Goal: Find specific page/section: Find specific page/section

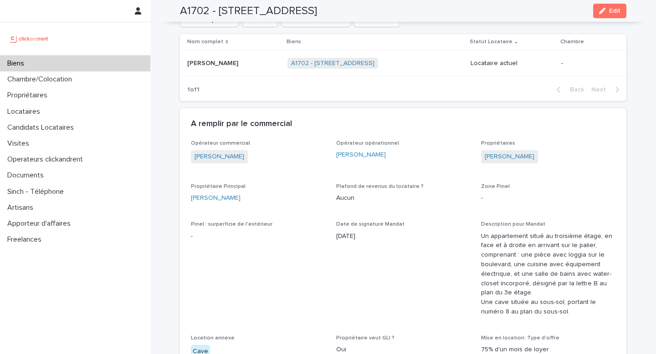
scroll to position [390, 0]
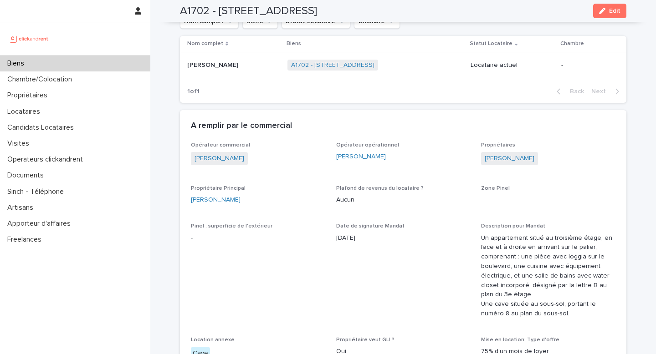
click at [90, 67] on div "Biens" at bounding box center [75, 64] width 150 height 16
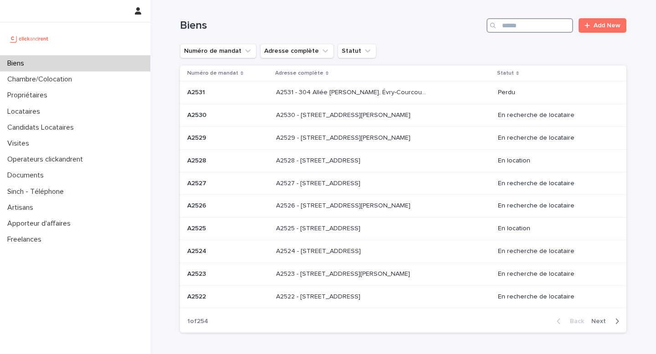
click at [530, 24] on input "Search" at bounding box center [529, 25] width 86 height 15
paste input "*****"
type input "*****"
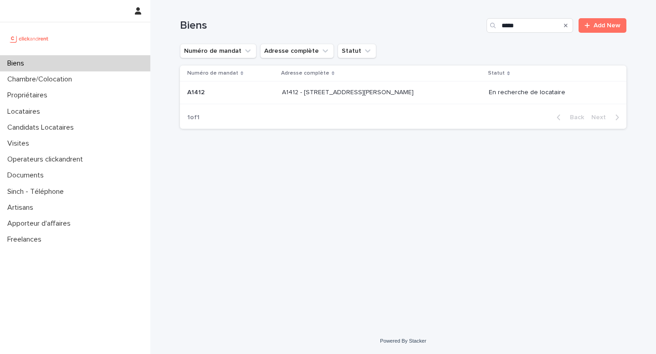
click at [409, 99] on div "A1412 - [STREET_ADDRESS][PERSON_NAME] 92300 A1412 - [STREET_ADDRESS][PERSON_NAM…" at bounding box center [381, 92] width 199 height 15
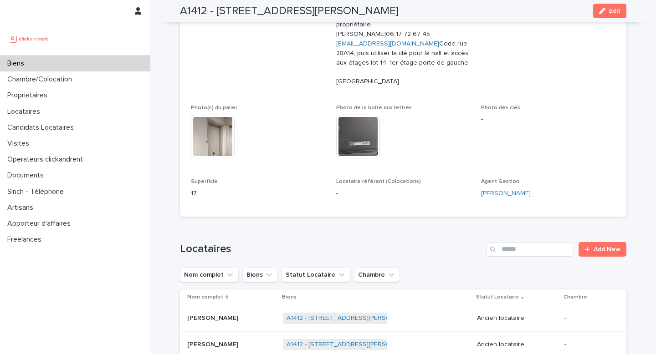
scroll to position [179, 0]
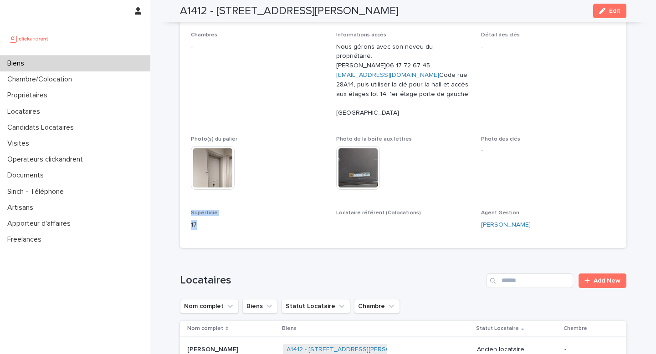
drag, startPoint x: 189, startPoint y: 222, endPoint x: 208, endPoint y: 236, distance: 23.4
click at [208, 236] on div "Numéro de mandat A1412 Numéro 1412 Statut Mise en Location En recherche de loca…" at bounding box center [403, 84] width 446 height 330
copy div "Superficie 17"
drag, startPoint x: 216, startPoint y: 10, endPoint x: 468, endPoint y: 7, distance: 252.2
click at [468, 7] on div "A1412 - [STREET_ADDRESS][PERSON_NAME] Edit" at bounding box center [403, 11] width 446 height 22
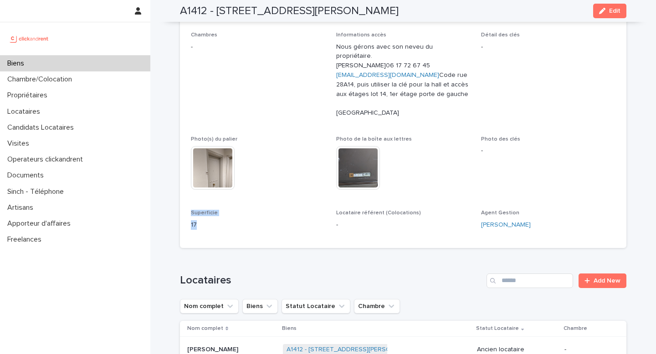
copy h2 "[STREET_ADDRESS][PERSON_NAME]"
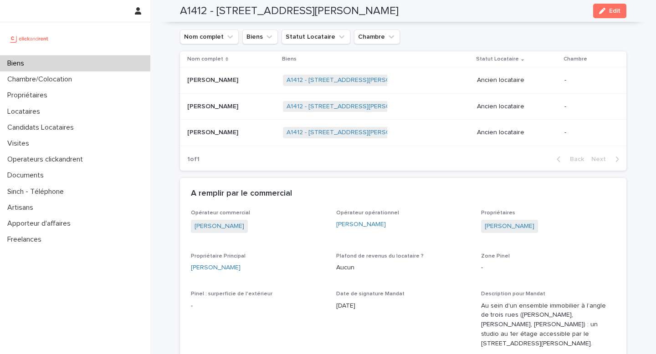
scroll to position [449, 0]
click at [286, 272] on div "[PERSON_NAME]" at bounding box center [258, 267] width 134 height 10
copy link "[PERSON_NAME]"
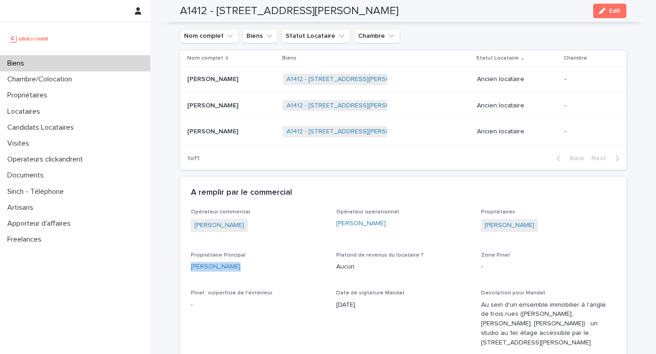
click at [76, 62] on div "Biens" at bounding box center [75, 64] width 150 height 16
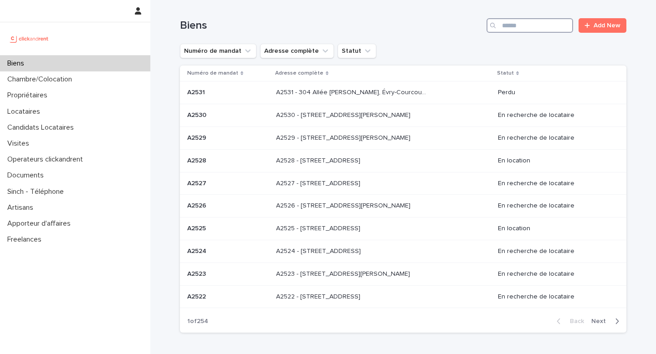
click at [502, 23] on input "Search" at bounding box center [529, 25] width 86 height 15
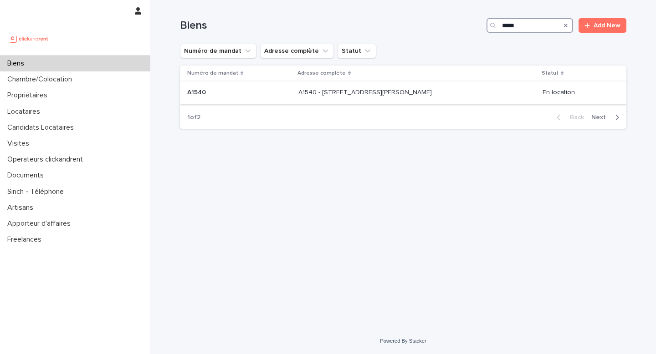
type input "*****"
click at [349, 96] on p "A1540 - [STREET_ADDRESS][PERSON_NAME]" at bounding box center [365, 92] width 135 height 10
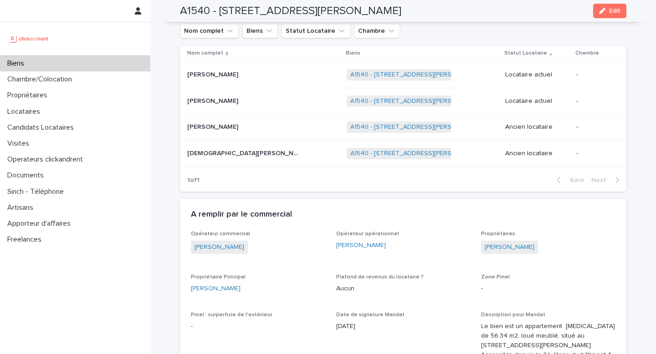
scroll to position [501, 0]
click at [249, 289] on div "[PERSON_NAME]" at bounding box center [258, 290] width 134 height 10
click at [248, 289] on div "[PERSON_NAME]" at bounding box center [258, 290] width 134 height 10
click at [245, 289] on div "[PERSON_NAME]" at bounding box center [258, 290] width 134 height 10
click at [245, 290] on div "[PERSON_NAME]" at bounding box center [258, 290] width 134 height 10
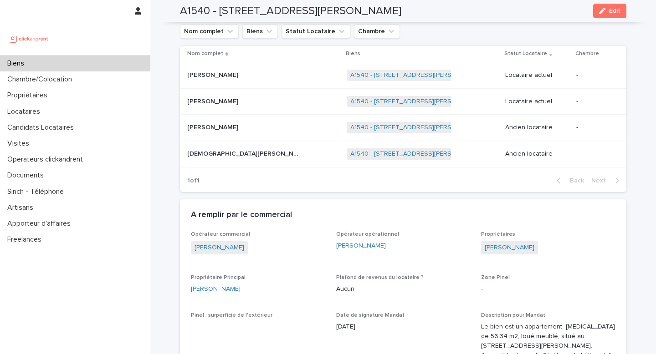
click at [245, 290] on div "[PERSON_NAME]" at bounding box center [258, 290] width 134 height 10
copy link "[PERSON_NAME]"
click at [196, 9] on h2 "A1540 - [STREET_ADDRESS][PERSON_NAME]" at bounding box center [290, 11] width 221 height 13
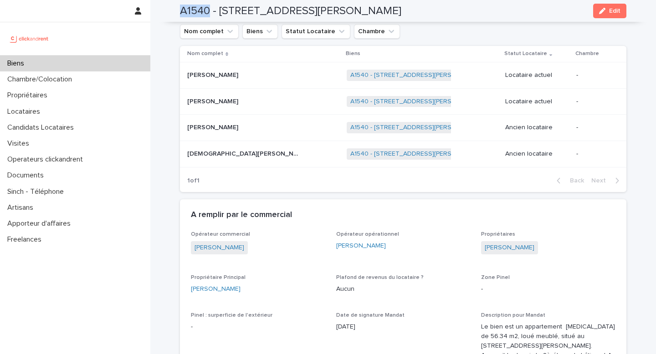
copy h2 "A1540"
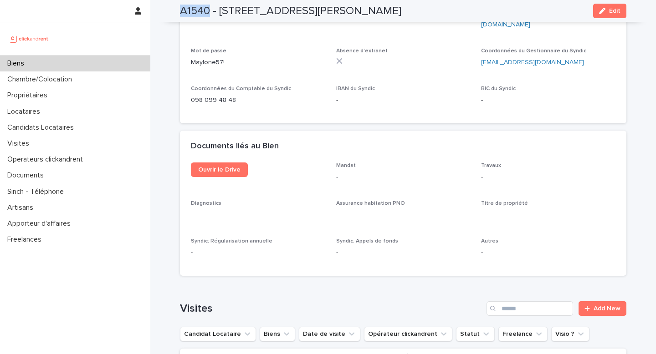
scroll to position [3594, 0]
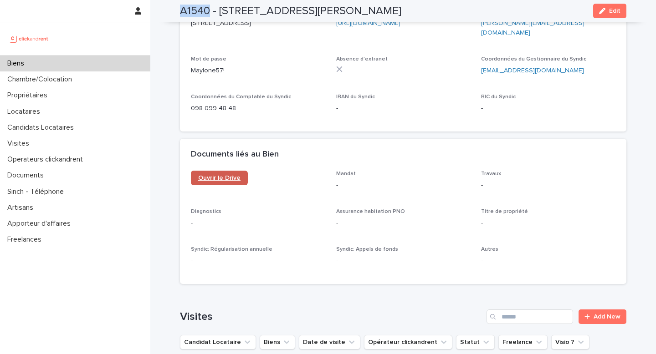
click at [223, 171] on link "Ouvrir le Drive" at bounding box center [219, 178] width 57 height 15
click at [63, 60] on div "Biens" at bounding box center [75, 64] width 150 height 16
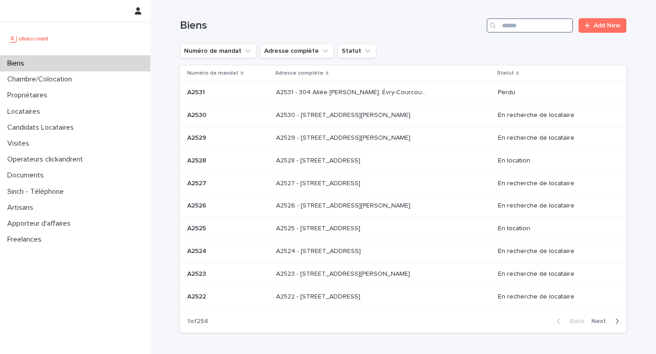
click at [533, 21] on input "Search" at bounding box center [529, 25] width 86 height 15
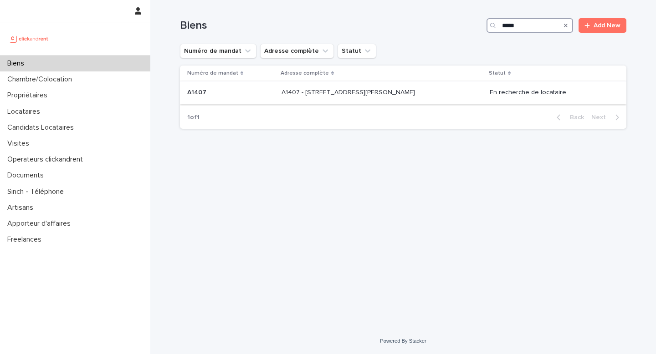
type input "*****"
click at [369, 93] on p "A1407 - [STREET_ADDRESS][PERSON_NAME]" at bounding box center [348, 92] width 135 height 10
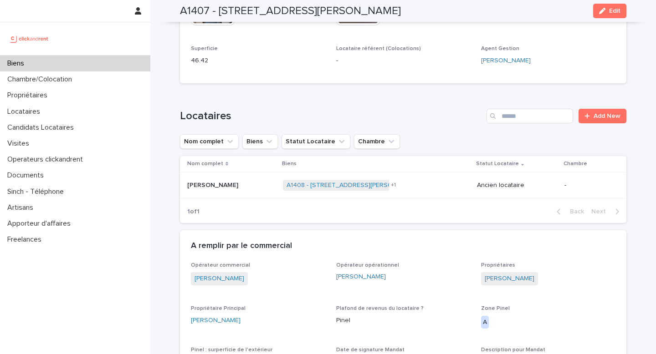
scroll to position [411, 0]
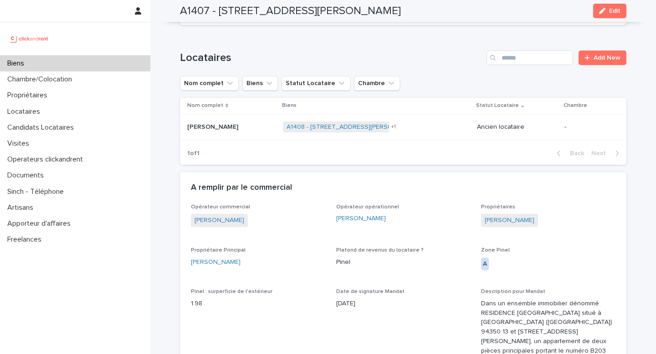
click at [245, 263] on div "[PERSON_NAME]" at bounding box center [258, 263] width 134 height 10
copy link "[PERSON_NAME]"
click at [191, 11] on h2 "A1407 - [STREET_ADDRESS][PERSON_NAME]" at bounding box center [290, 11] width 221 height 13
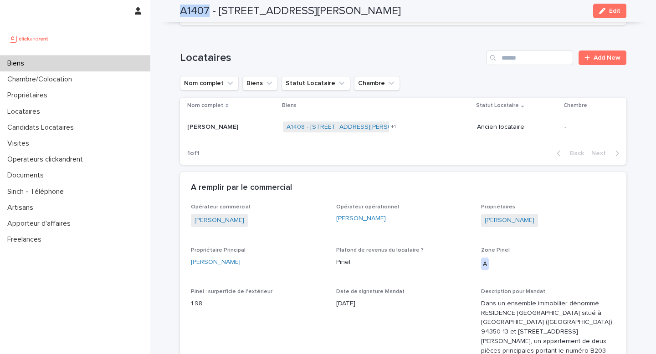
click at [191, 11] on h2 "A1407 - [STREET_ADDRESS][PERSON_NAME]" at bounding box center [290, 11] width 221 height 13
copy h2 "A1407"
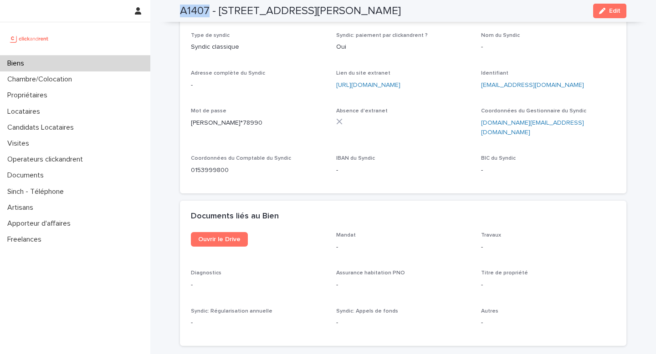
scroll to position [3388, 0]
click at [218, 237] on span "Ouvrir le Drive" at bounding box center [219, 240] width 42 height 6
click at [69, 66] on div "Biens" at bounding box center [75, 64] width 150 height 16
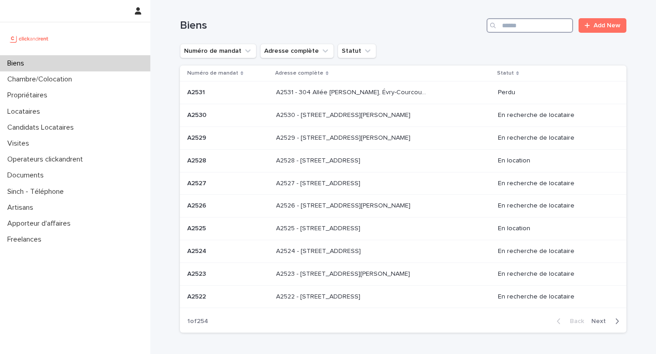
click at [504, 31] on input "Search" at bounding box center [529, 25] width 86 height 15
paste input "**********"
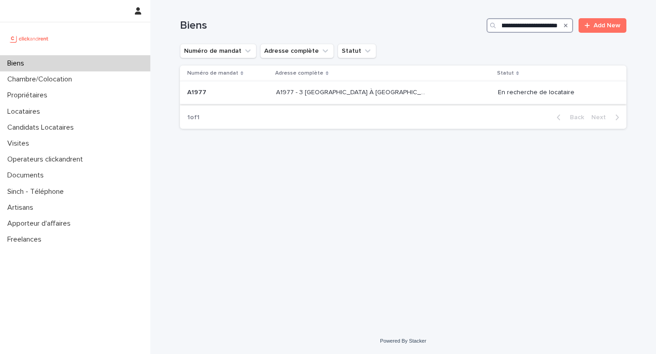
type input "**********"
click at [442, 96] on div "A1977 - 3 [GEOGRAPHIC_DATA] À [GEOGRAPHIC_DATA], Évry-Courcouronnes 91080 A1977…" at bounding box center [383, 92] width 214 height 15
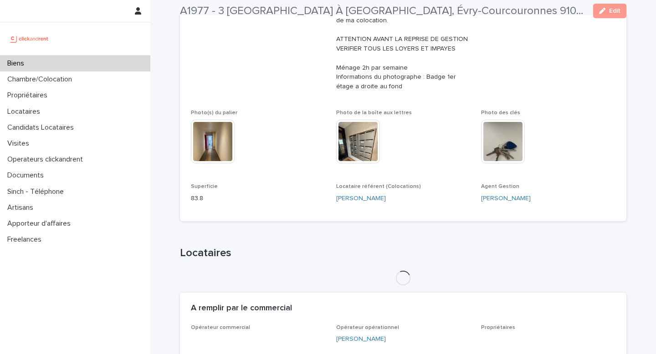
scroll to position [258, 0]
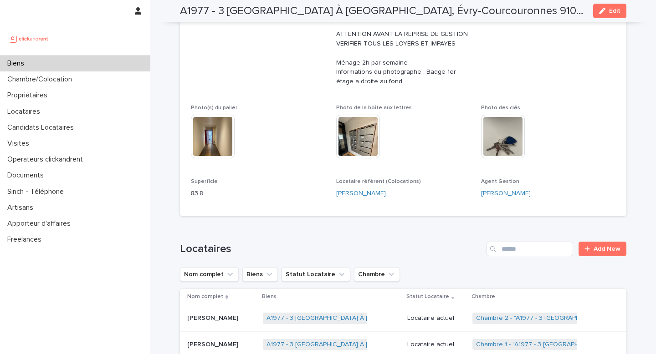
click at [86, 70] on div "Biens" at bounding box center [75, 64] width 150 height 16
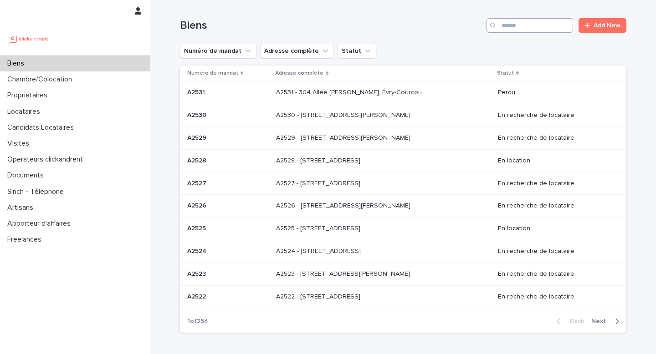
drag, startPoint x: 525, startPoint y: 35, endPoint x: 525, endPoint y: 26, distance: 8.6
click at [525, 35] on div "Biens Add New" at bounding box center [403, 22] width 446 height 44
click at [525, 25] on input "Search" at bounding box center [529, 25] width 86 height 15
paste input "**********"
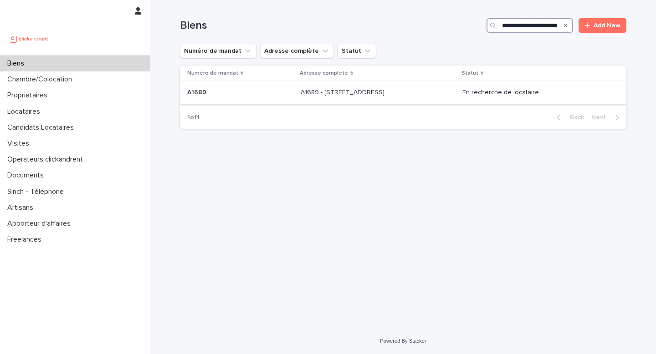
type input "**********"
click at [382, 96] on p "A1689 - [STREET_ADDRESS]" at bounding box center [343, 92] width 86 height 10
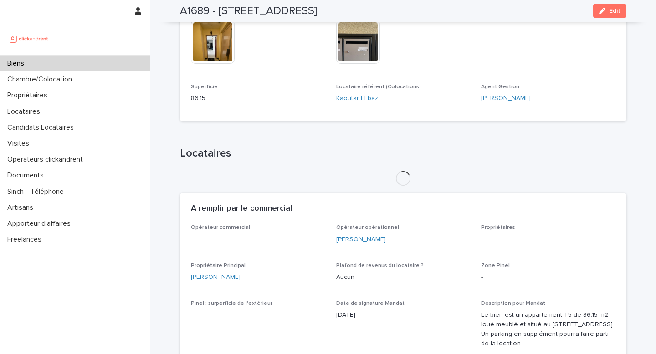
scroll to position [325, 0]
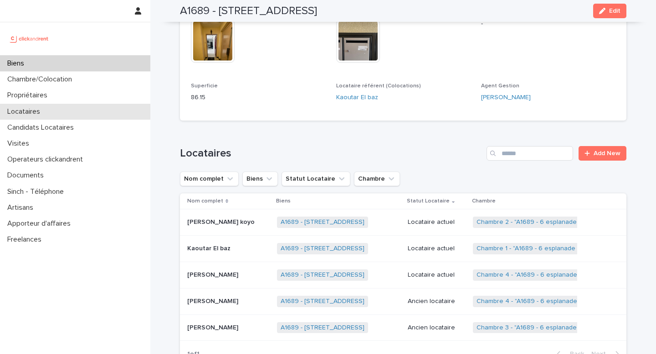
click at [82, 111] on div "Locataires" at bounding box center [75, 112] width 150 height 16
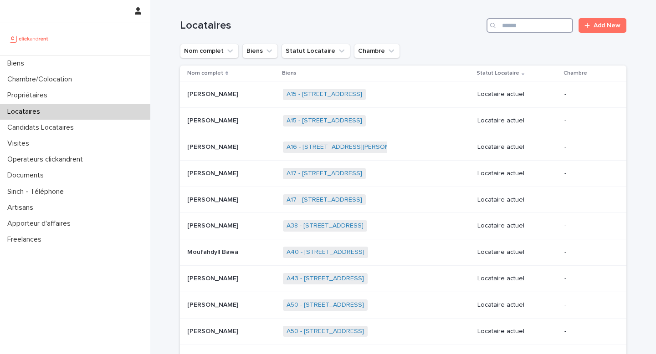
click at [544, 28] on input "Search" at bounding box center [529, 25] width 86 height 15
paste input "**********"
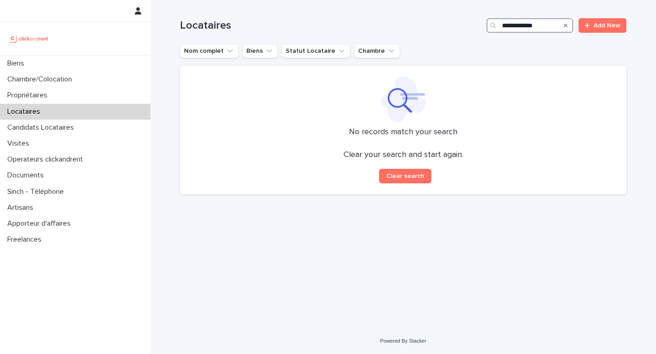
type input "**********"
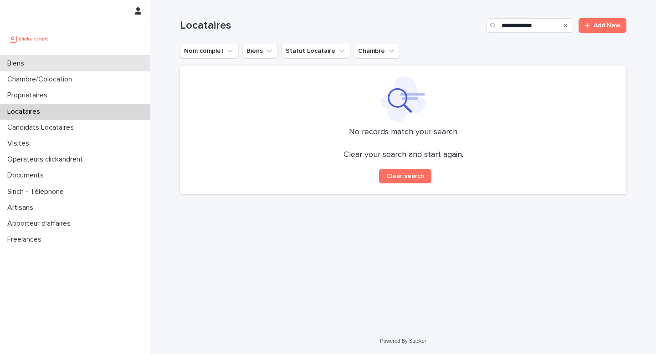
click at [72, 66] on div "Biens" at bounding box center [75, 64] width 150 height 16
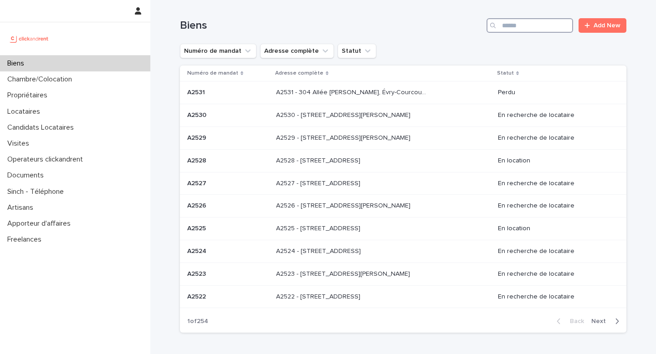
click at [526, 22] on input "Search" at bounding box center [529, 25] width 86 height 15
paste input "**********"
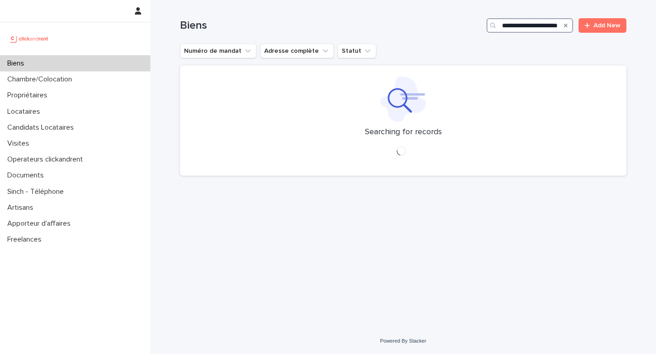
scroll to position [0, 17]
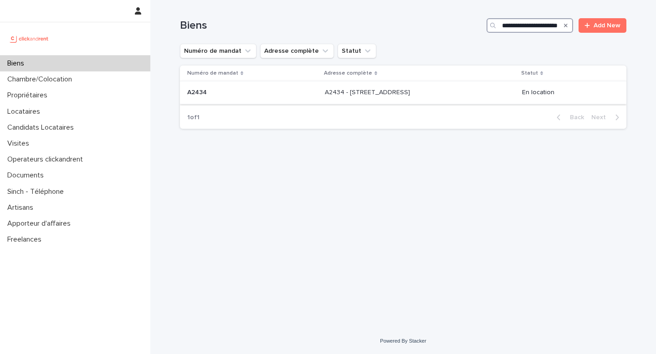
type input "**********"
click at [438, 93] on p at bounding box center [401, 93] width 152 height 8
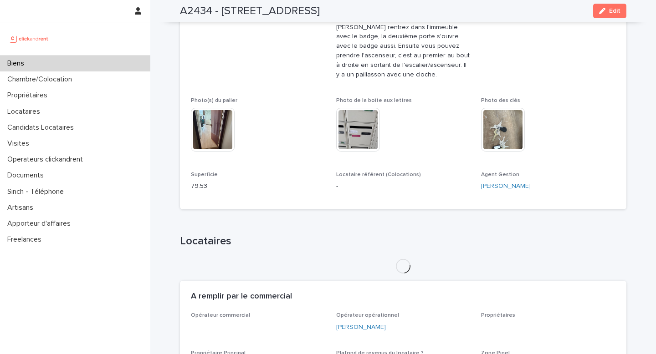
scroll to position [297, 0]
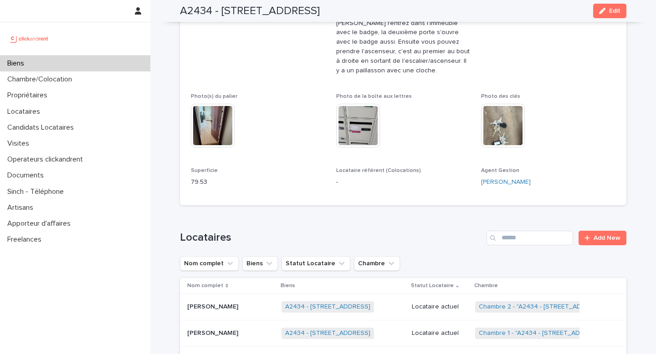
click at [123, 61] on div "Biens" at bounding box center [75, 64] width 150 height 16
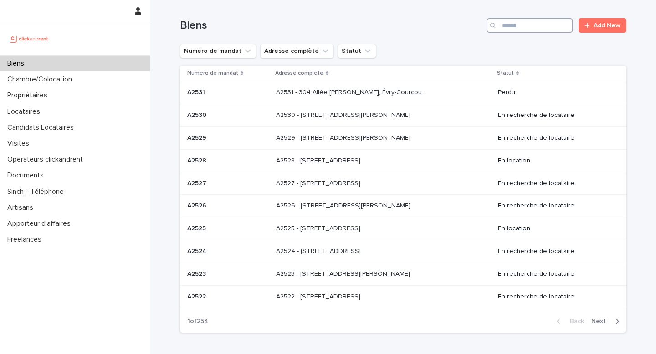
click at [537, 26] on input "Search" at bounding box center [529, 25] width 86 height 15
paste input "**********"
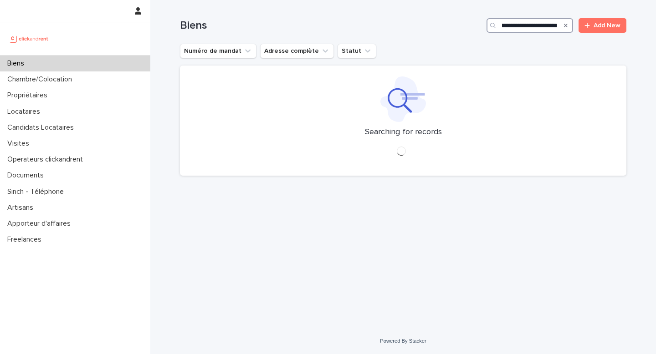
scroll to position [0, 25]
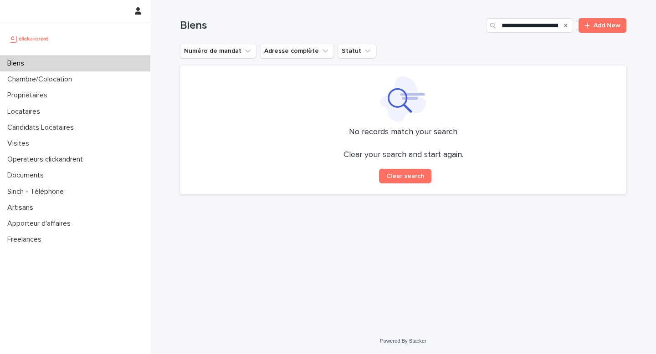
click at [499, 25] on div "Search" at bounding box center [493, 25] width 15 height 15
click at [501, 25] on div "Search" at bounding box center [493, 25] width 15 height 15
click at [504, 23] on input "**********" at bounding box center [529, 25] width 86 height 15
drag, startPoint x: 538, startPoint y: 22, endPoint x: 559, endPoint y: 29, distance: 22.6
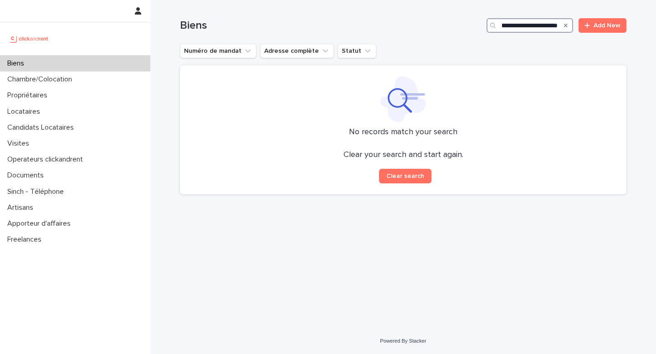
click at [559, 29] on div "**********" at bounding box center [529, 25] width 86 height 15
click at [548, 26] on input "**********" at bounding box center [529, 25] width 86 height 15
drag, startPoint x: 538, startPoint y: 25, endPoint x: 567, endPoint y: 30, distance: 29.4
click at [568, 31] on div "**********" at bounding box center [529, 25] width 86 height 15
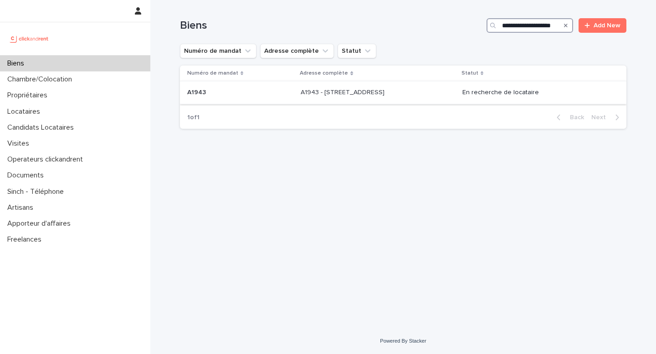
type input "**********"
click at [454, 95] on div "A1943 - 5 Square des Tilleuls, Noisy le Sec 93130 A1943 - 5 [GEOGRAPHIC_DATA], …" at bounding box center [377, 92] width 154 height 15
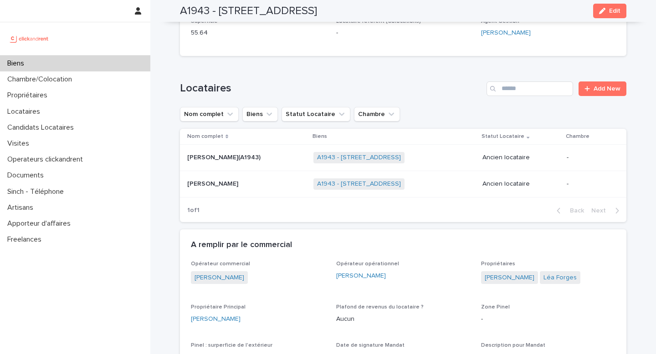
scroll to position [296, 0]
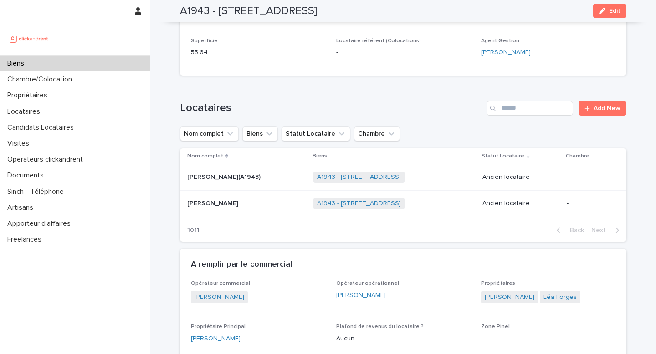
click at [192, 14] on h2 "A1943 - [STREET_ADDRESS]" at bounding box center [248, 11] width 137 height 13
copy h2 "A1943"
click at [200, 8] on h2 "A1943 - [STREET_ADDRESS]" at bounding box center [248, 11] width 137 height 13
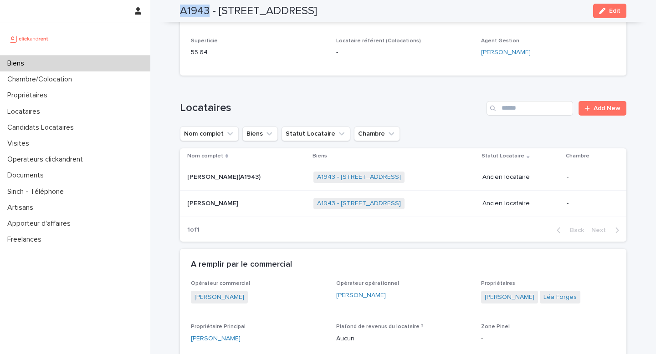
copy h2 "A1943"
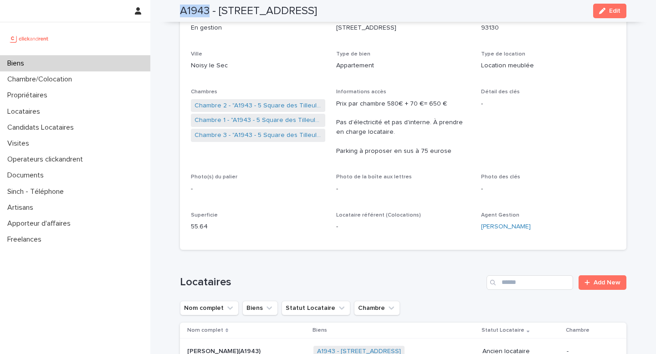
scroll to position [118, 0]
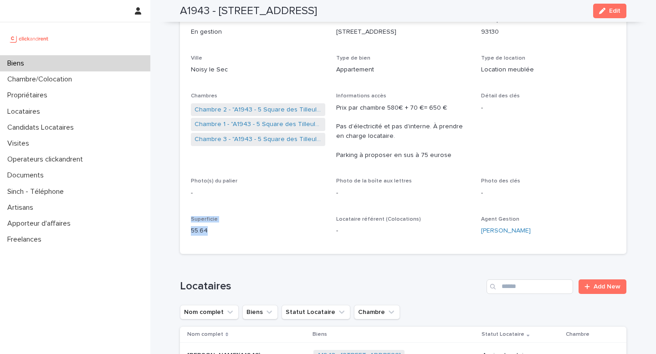
drag, startPoint x: 188, startPoint y: 219, endPoint x: 219, endPoint y: 231, distance: 32.6
click at [219, 231] on div "Numéro de mandat A1943 Numéro 1943 Statut Mise en Location En recherche de loca…" at bounding box center [403, 117] width 446 height 275
copy div "Superficie 55.64"
